Goal: Check status: Check status

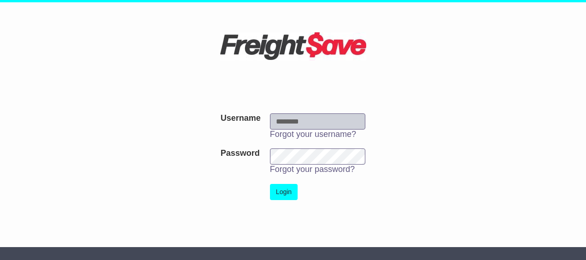
type input "**********"
click at [285, 190] on button "Login" at bounding box center [284, 192] width 28 height 16
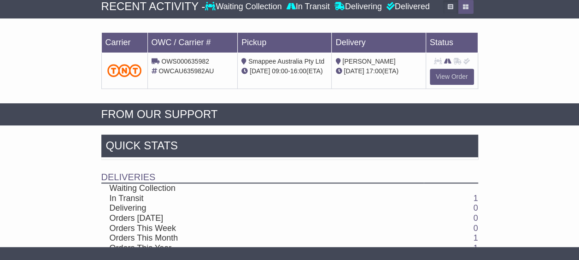
scroll to position [101, 0]
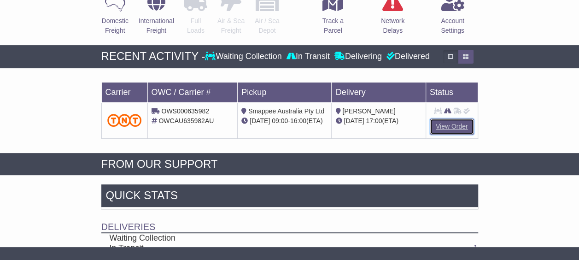
click at [443, 125] on link "View Order" at bounding box center [452, 126] width 44 height 16
